Goal: Task Accomplishment & Management: Manage account settings

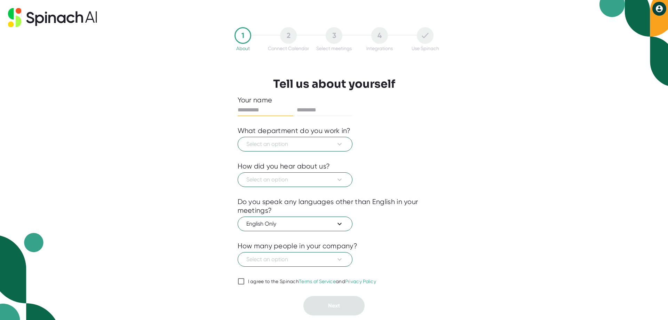
click at [260, 111] on input "text" at bounding box center [266, 109] width 56 height 11
click at [251, 107] on input "text" at bounding box center [266, 109] width 56 height 11
click at [241, 109] on input "text" at bounding box center [266, 109] width 56 height 11
type input "******"
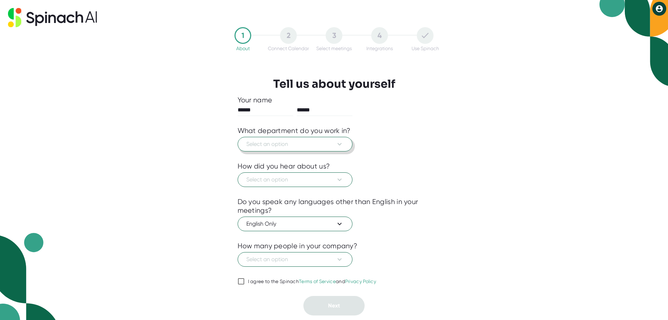
click at [296, 144] on span "Select an option" at bounding box center [294, 144] width 97 height 8
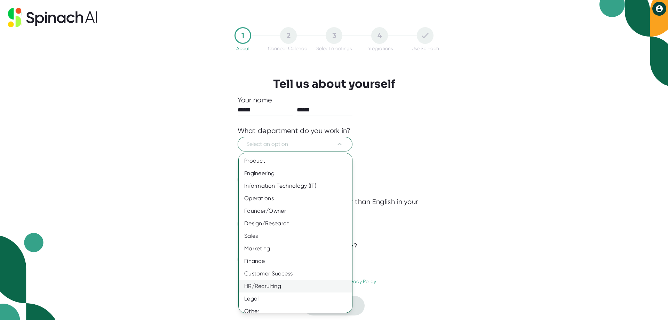
scroll to position [6, 0]
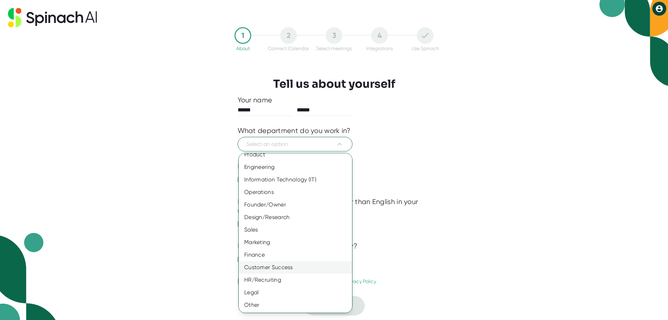
click at [270, 265] on div "Customer Success" at bounding box center [298, 267] width 119 height 13
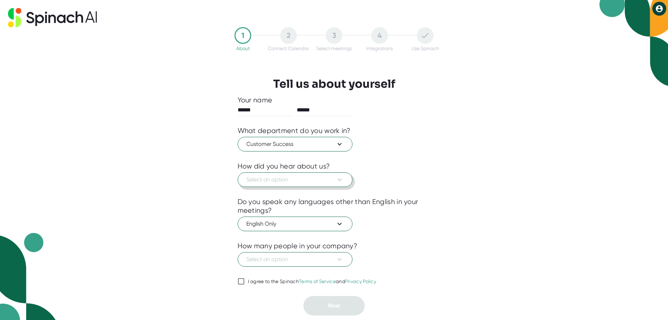
click at [312, 174] on button "Select an option" at bounding box center [295, 179] width 115 height 15
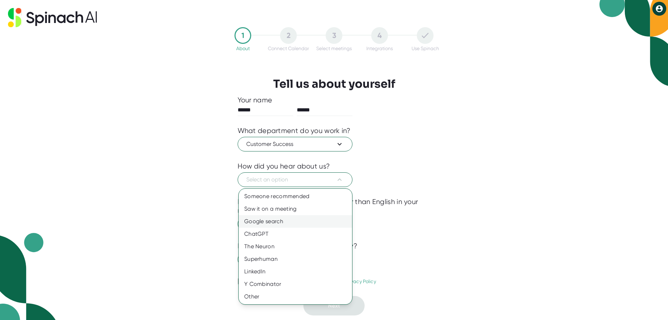
click at [288, 223] on div "Google search" at bounding box center [295, 221] width 113 height 13
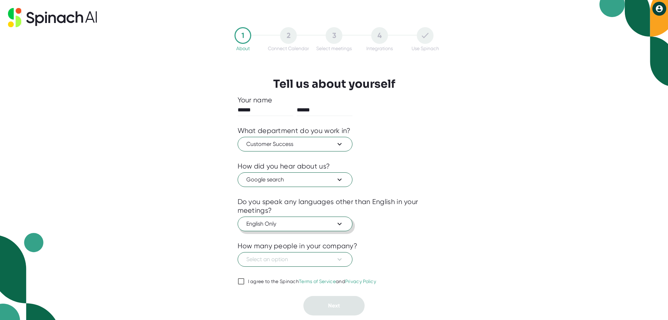
click at [289, 222] on span "English Only" at bounding box center [294, 224] width 97 height 8
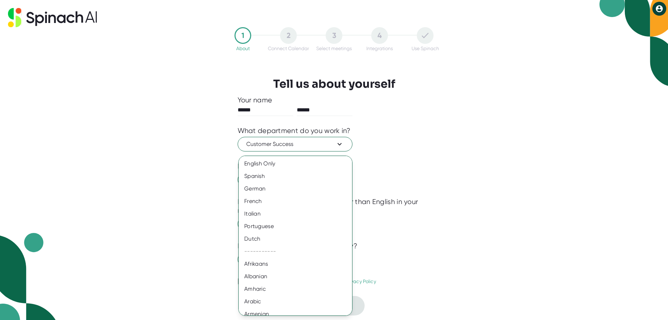
click at [517, 222] on div at bounding box center [334, 160] width 668 height 320
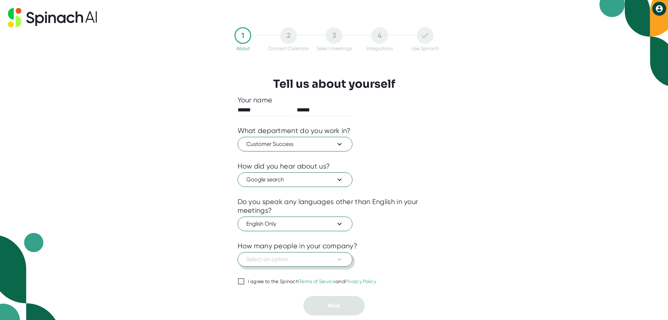
click at [322, 259] on span "Select an option" at bounding box center [294, 259] width 97 height 8
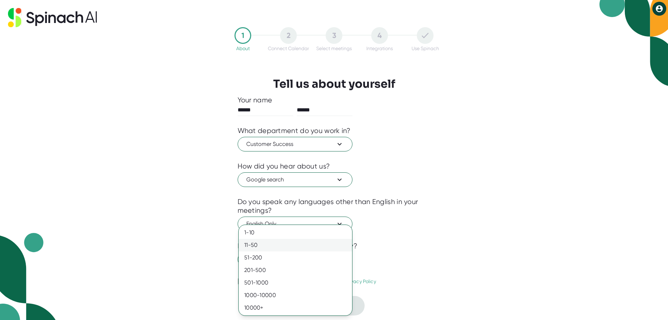
click at [326, 246] on div "11-50" at bounding box center [295, 245] width 113 height 13
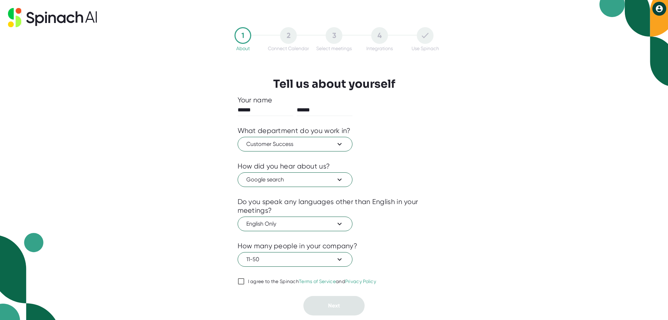
click at [239, 283] on input "I agree to the Spinach Terms of Service and Privacy Policy" at bounding box center [241, 281] width 7 height 8
checkbox input "true"
click at [318, 303] on button "Next" at bounding box center [334, 305] width 61 height 19
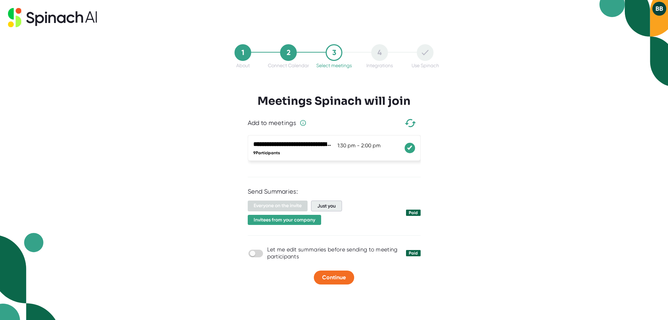
click at [318, 207] on span "Just you" at bounding box center [326, 205] width 31 height 11
click at [256, 255] on input "checkbox" at bounding box center [253, 253] width 20 height 6
checkbox input "true"
click at [306, 223] on span "Invitees from your company" at bounding box center [284, 219] width 73 height 10
click at [335, 278] on span "Continue" at bounding box center [334, 277] width 24 height 7
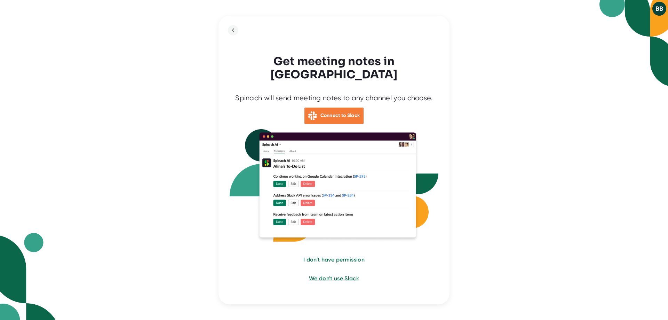
click at [332, 112] on b "Connect to Slack" at bounding box center [341, 115] width 40 height 6
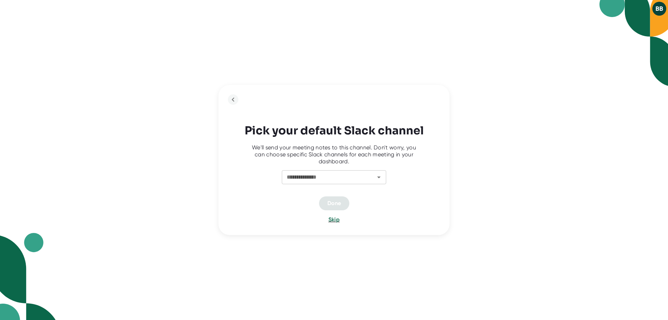
click at [377, 184] on div "**********" at bounding box center [334, 178] width 174 height 17
click at [378, 180] on icon "Open" at bounding box center [379, 177] width 8 height 8
click at [377, 173] on icon "Open" at bounding box center [379, 177] width 8 height 8
click at [337, 221] on span "Skip" at bounding box center [334, 219] width 11 height 7
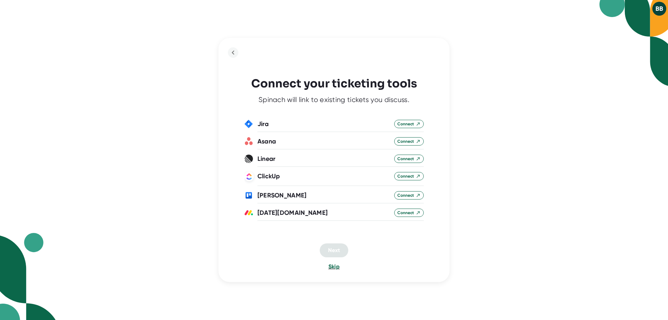
click at [332, 266] on span "Skip" at bounding box center [334, 266] width 11 height 7
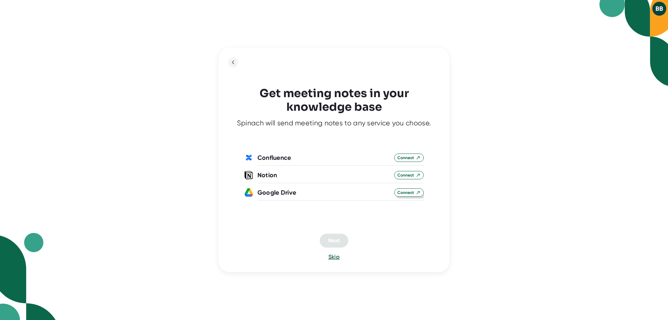
click at [415, 190] on span "Connect" at bounding box center [408, 192] width 23 height 6
click at [339, 238] on span "Next" at bounding box center [334, 240] width 12 height 7
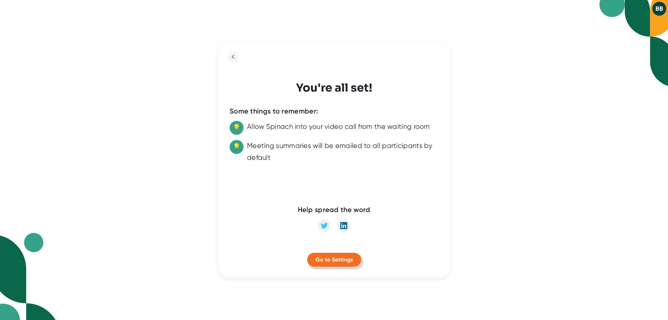
click at [329, 259] on span "Go to Settings" at bounding box center [334, 259] width 37 height 7
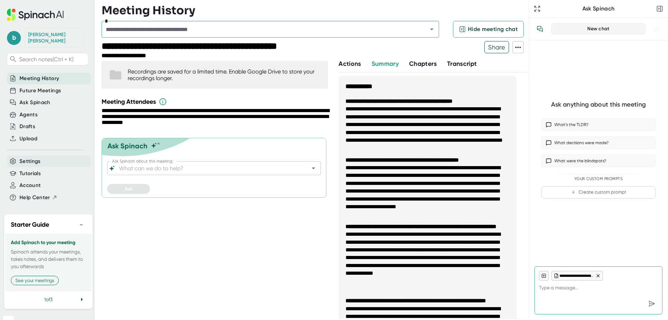
type textarea "x"
click at [29, 159] on div "Settings" at bounding box center [49, 161] width 84 height 11
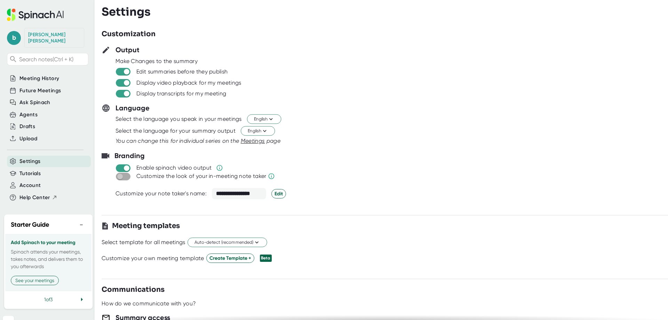
click at [123, 174] on input "checkbox" at bounding box center [120, 176] width 20 height 6
checkbox input "true"
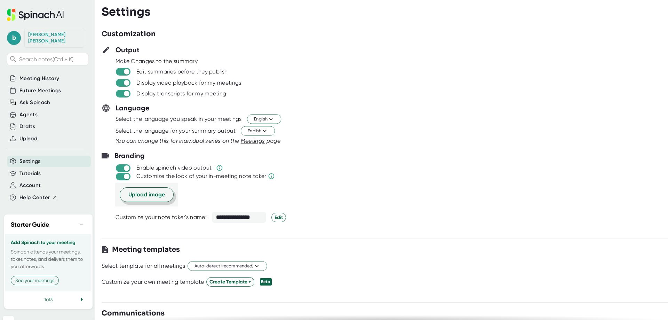
click at [135, 195] on span "Upload image" at bounding box center [146, 194] width 37 height 8
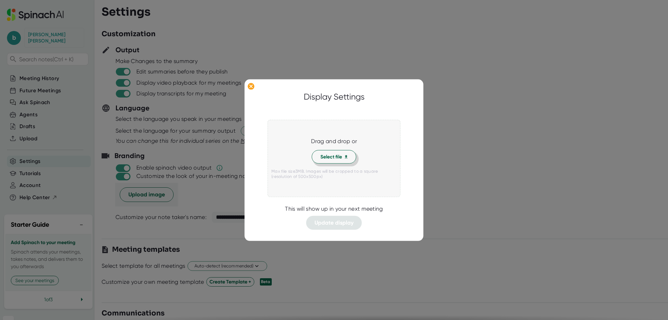
click at [342, 160] on button "Select file" at bounding box center [334, 157] width 45 height 14
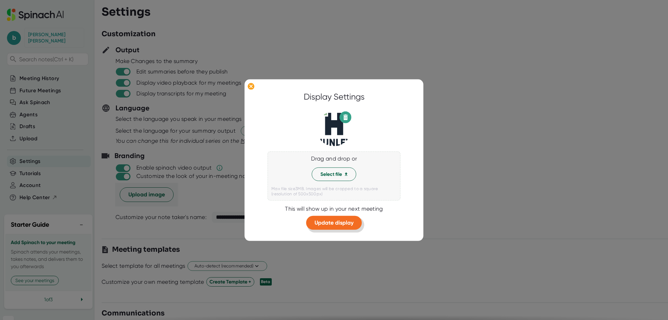
click at [323, 220] on span "Update display" at bounding box center [334, 222] width 39 height 7
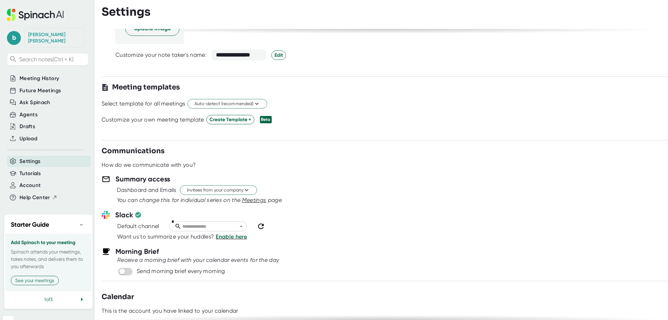
scroll to position [174, 0]
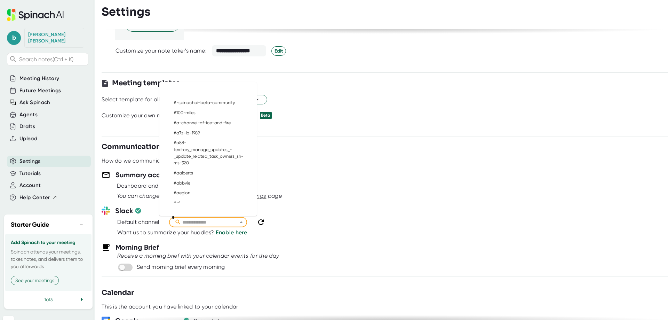
click at [224, 221] on input "text" at bounding box center [211, 222] width 60 height 8
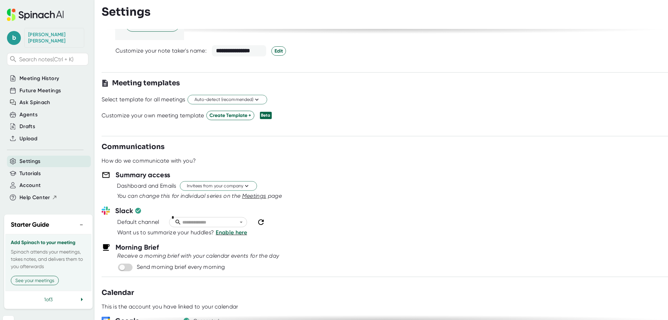
click at [429, 239] on div at bounding box center [385, 239] width 567 height 5
click at [237, 232] on span "Enable here" at bounding box center [232, 232] width 32 height 7
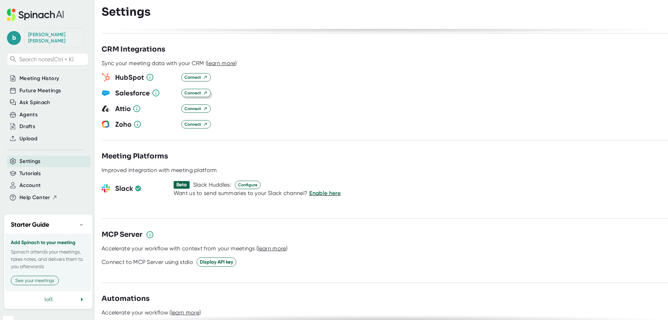
click at [199, 90] on span "Connect" at bounding box center [195, 93] width 23 height 6
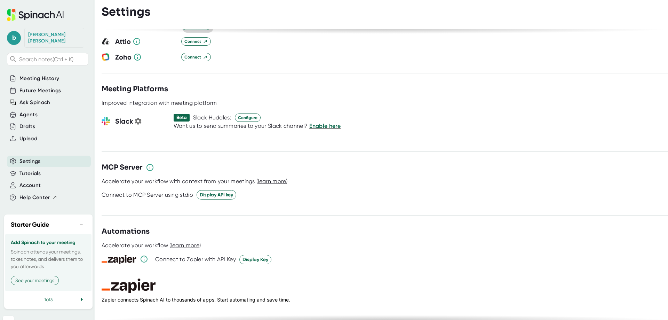
scroll to position [848, 0]
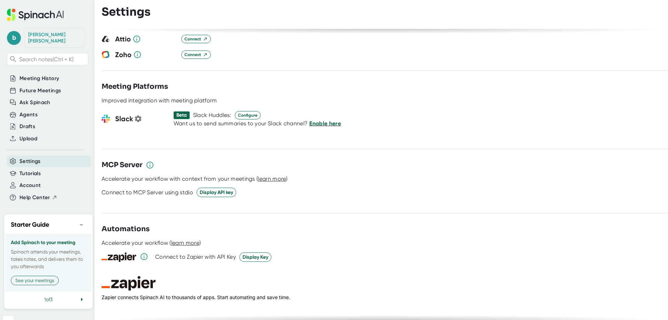
click at [316, 120] on span "Enable here" at bounding box center [325, 123] width 32 height 7
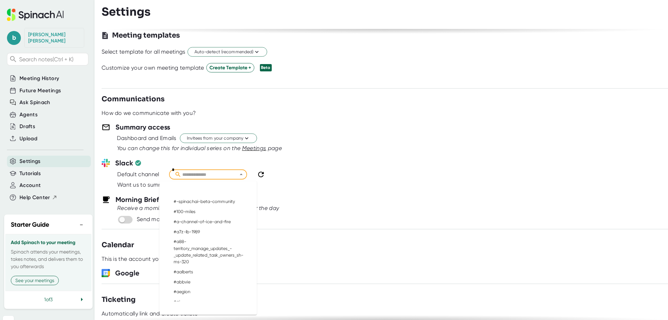
click at [198, 174] on input "text" at bounding box center [211, 175] width 60 height 8
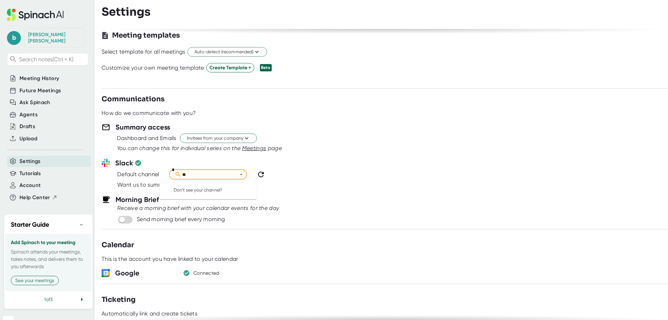
type input "*"
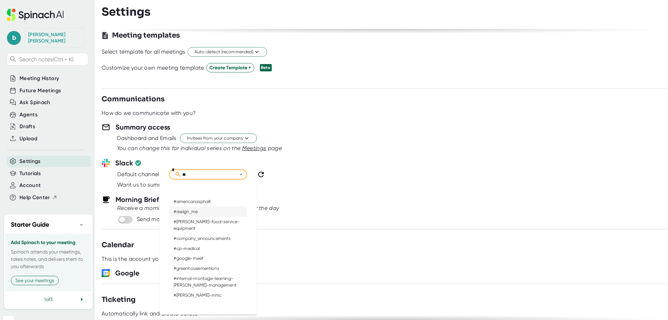
type input "**"
click at [310, 181] on div "Want us to summarize your huddles? Enable here" at bounding box center [392, 185] width 551 height 8
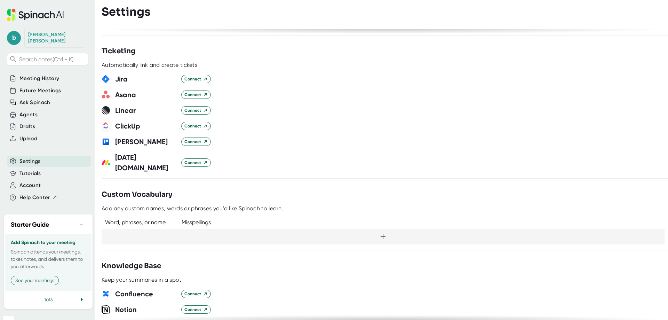
scroll to position [535, 0]
